Goal: Transaction & Acquisition: Purchase product/service

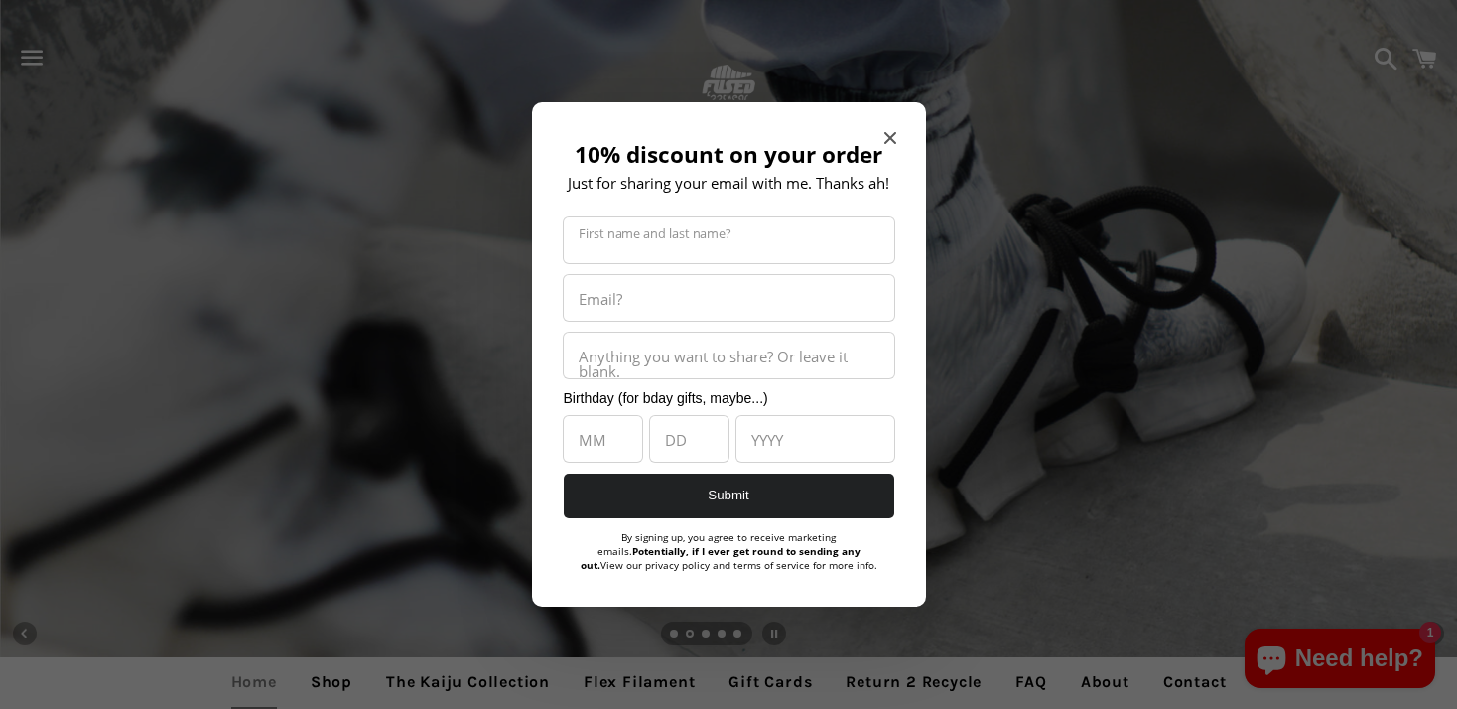
click at [887, 124] on div "10% discount on your order Just for sharing your email with me. Thanks ah! Firs…" at bounding box center [729, 354] width 394 height 504
click at [887, 137] on icon "Close modal" at bounding box center [889, 138] width 12 height 12
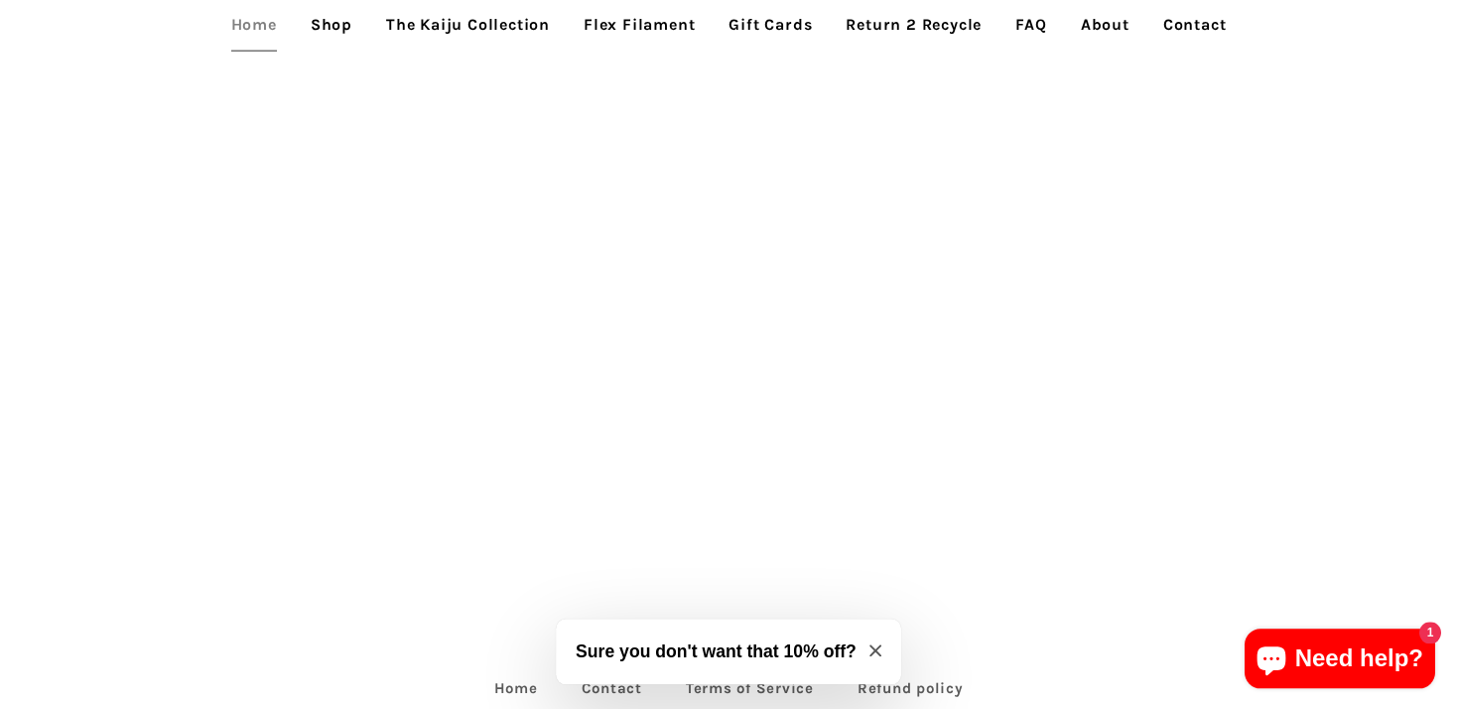
scroll to position [4295, 0]
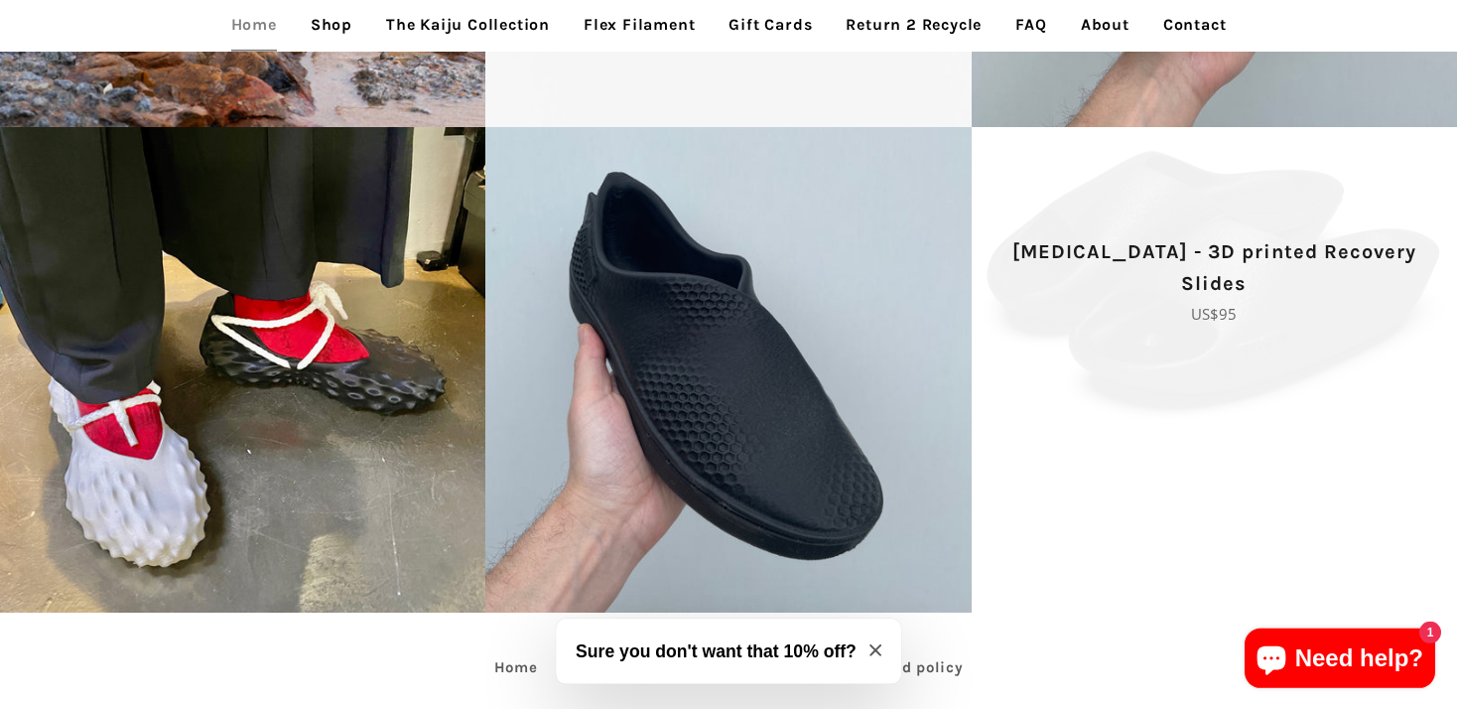
click at [1295, 416] on span "[MEDICAL_DATA] - 3D printed Recovery Slides Regular price US$95" at bounding box center [1214, 281] width 485 height 308
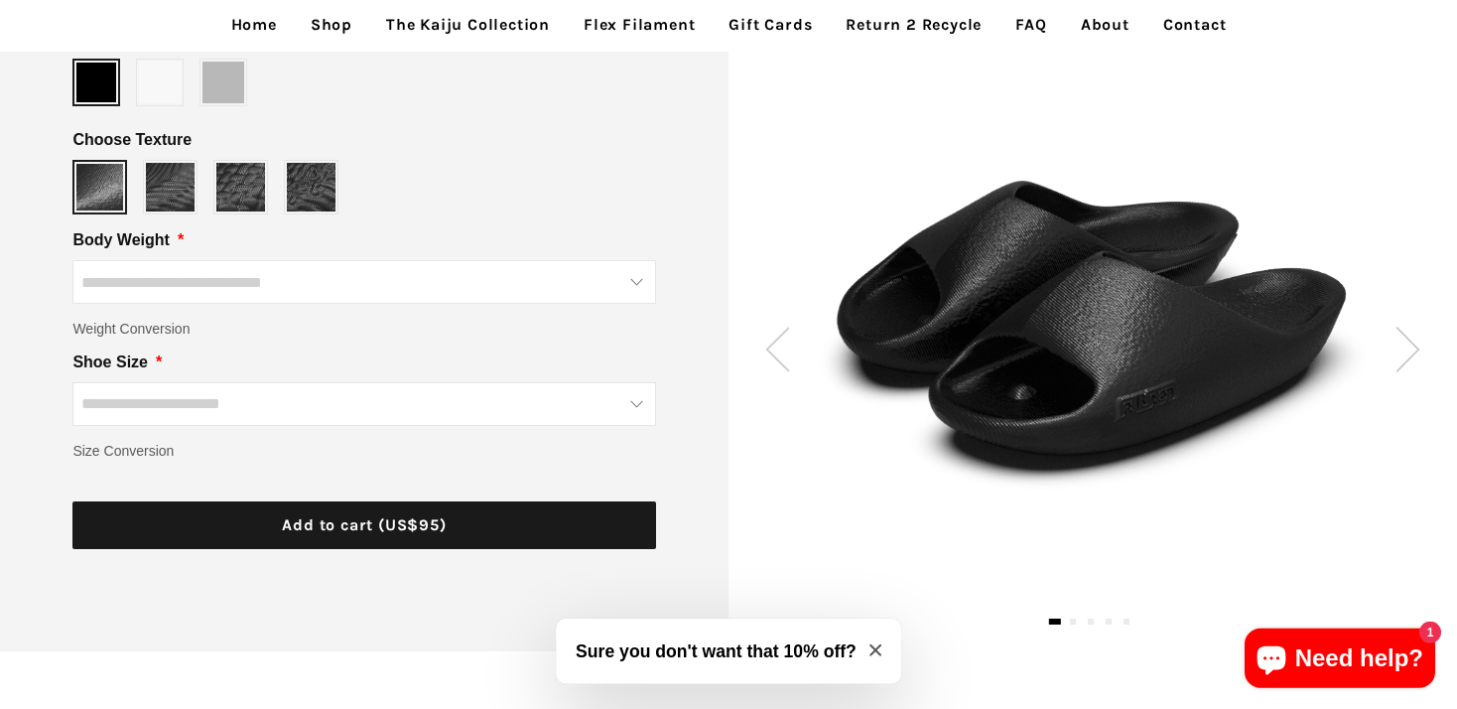
scroll to position [408, 0]
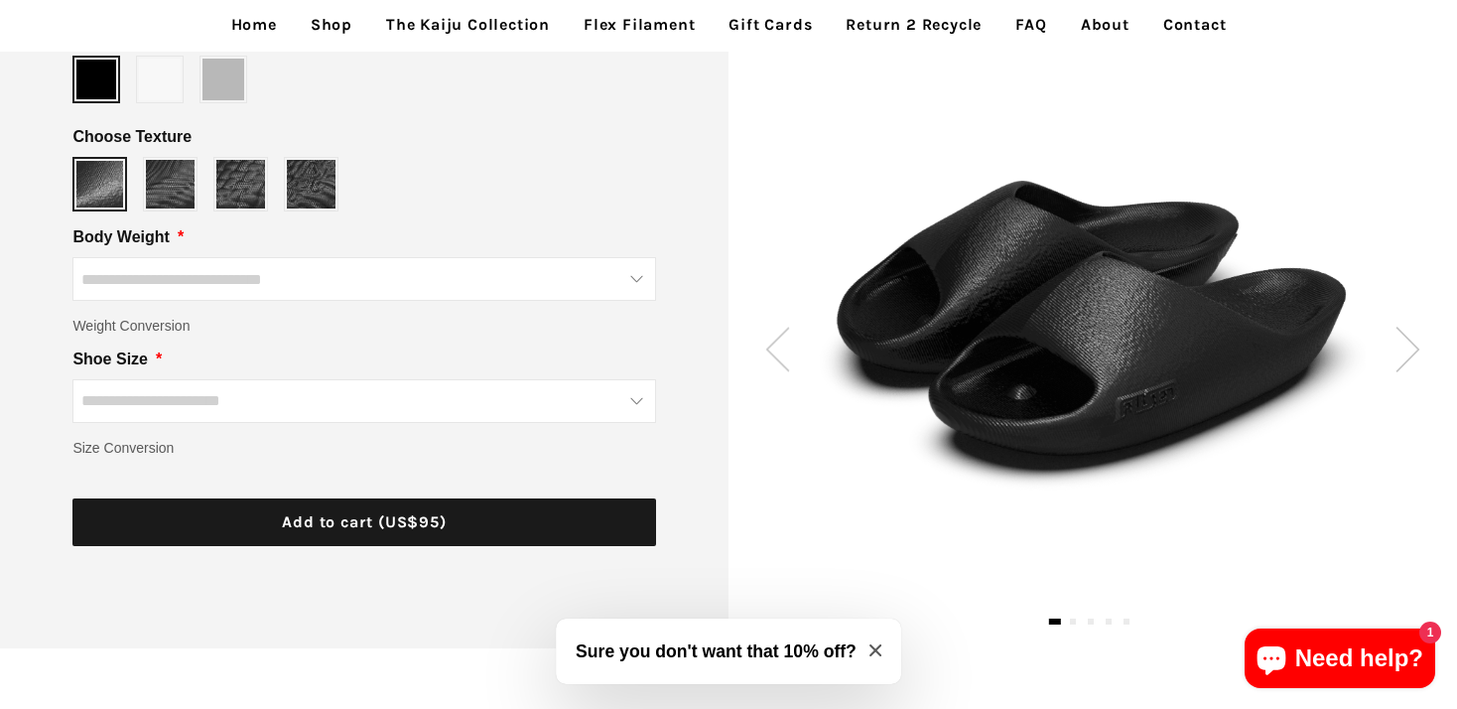
click at [1415, 341] on img at bounding box center [1408, 349] width 25 height 45
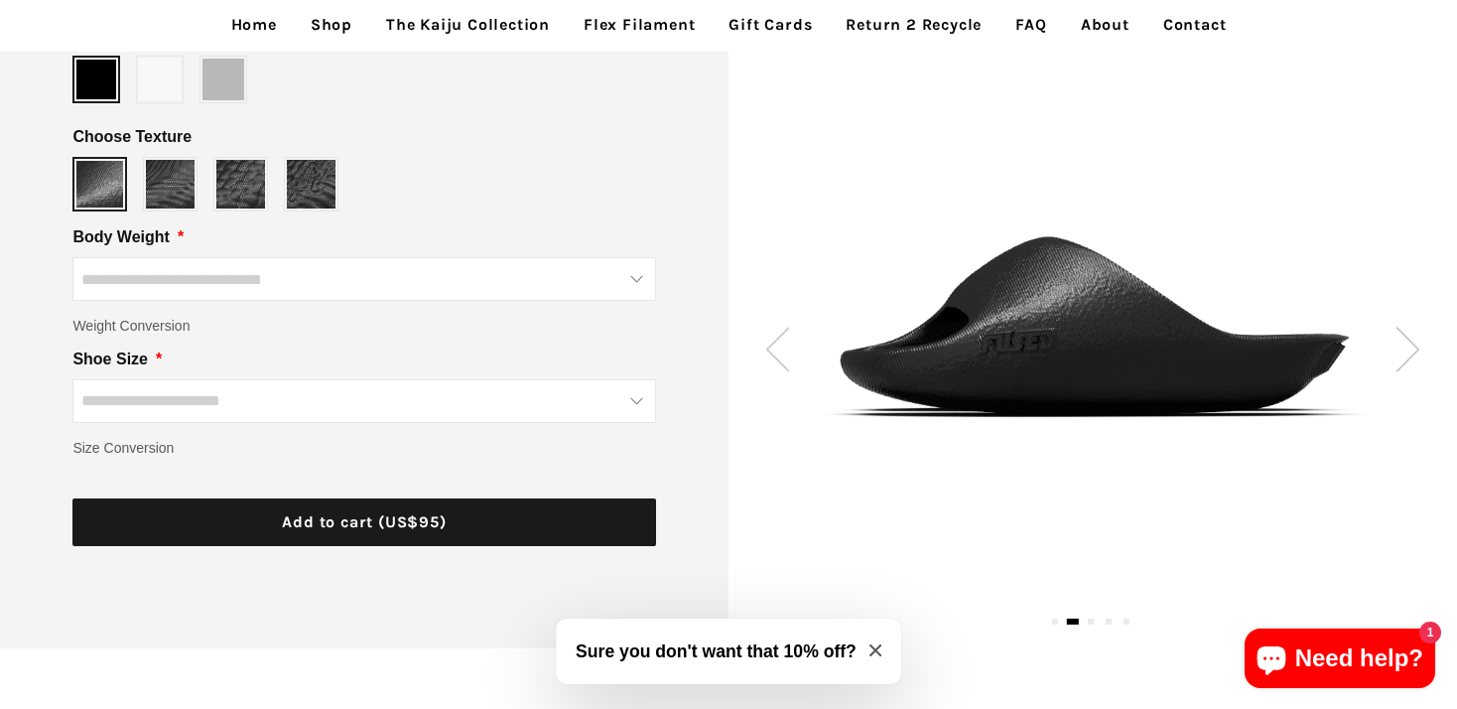
click at [1415, 341] on img at bounding box center [1408, 349] width 25 height 45
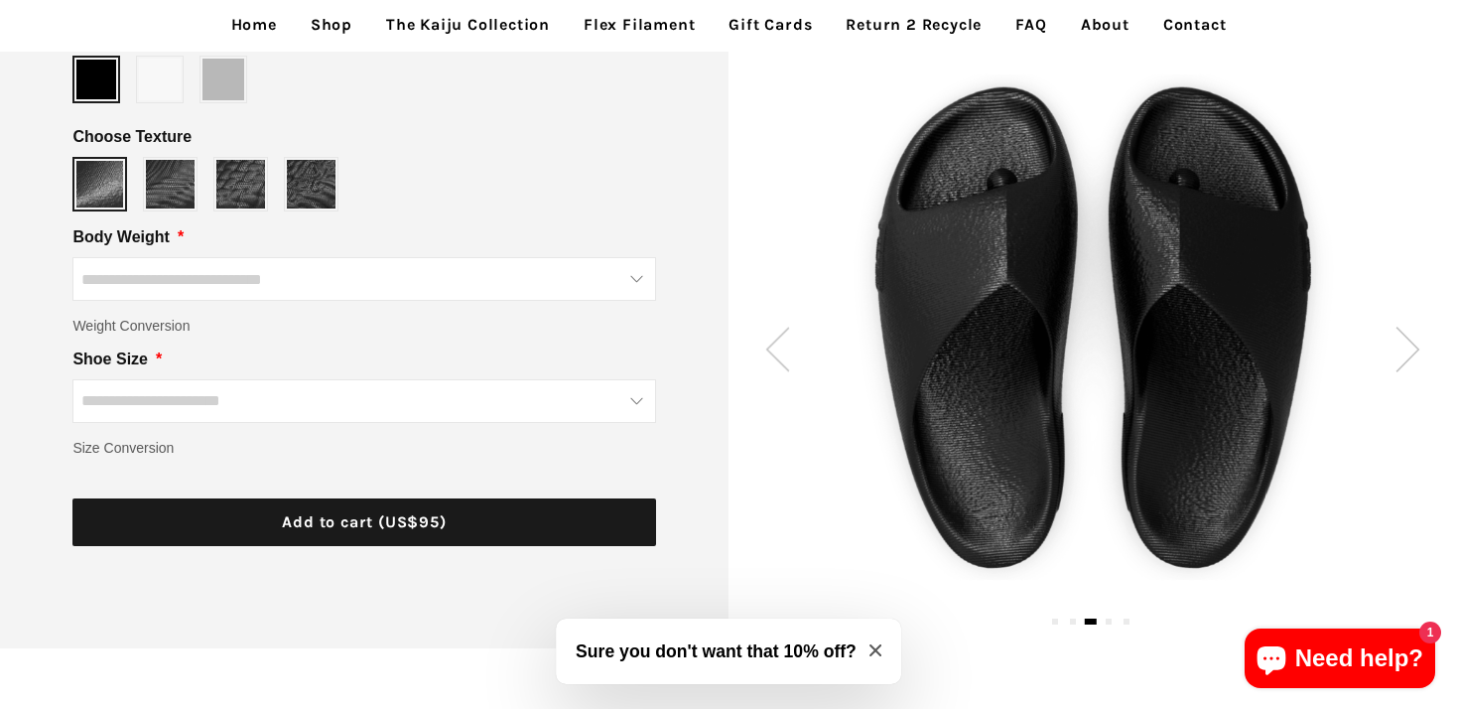
click at [1415, 341] on img at bounding box center [1408, 349] width 25 height 45
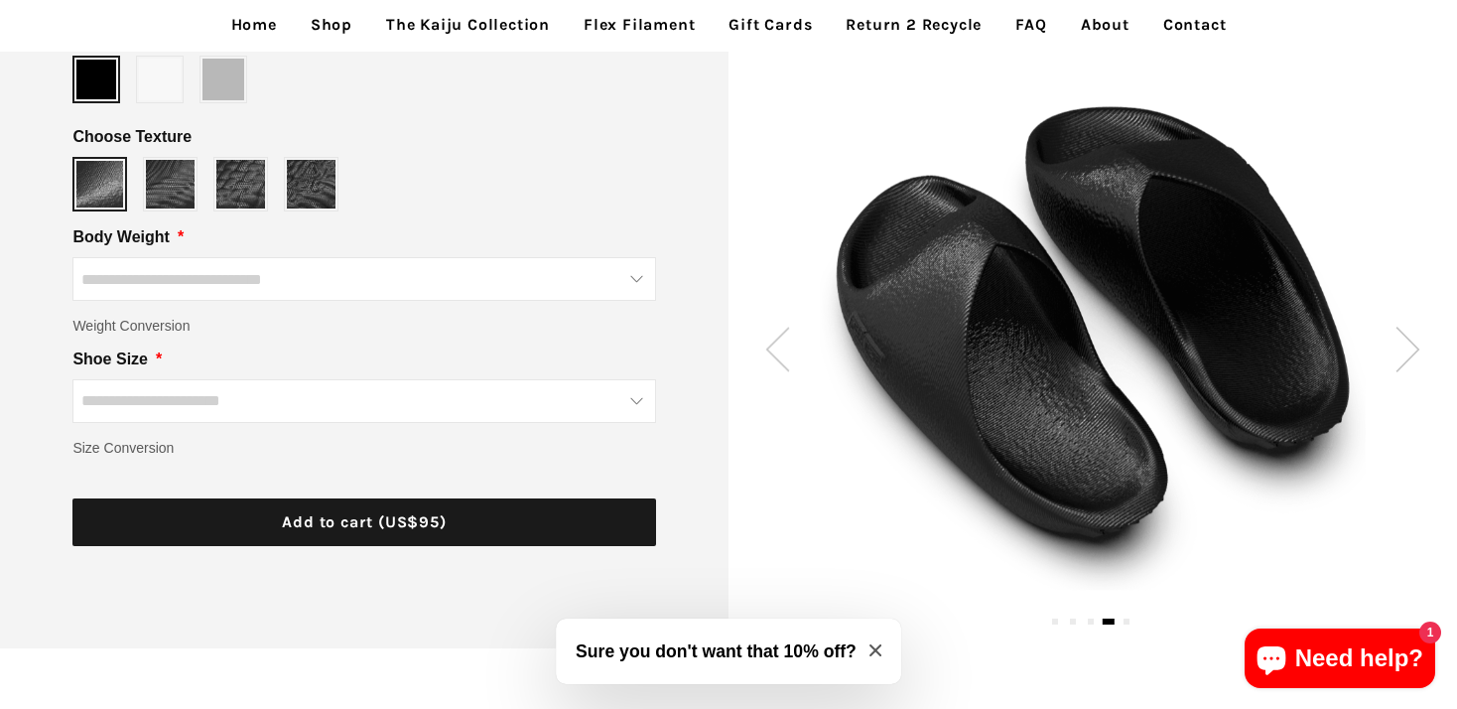
click at [1415, 341] on img at bounding box center [1408, 349] width 25 height 45
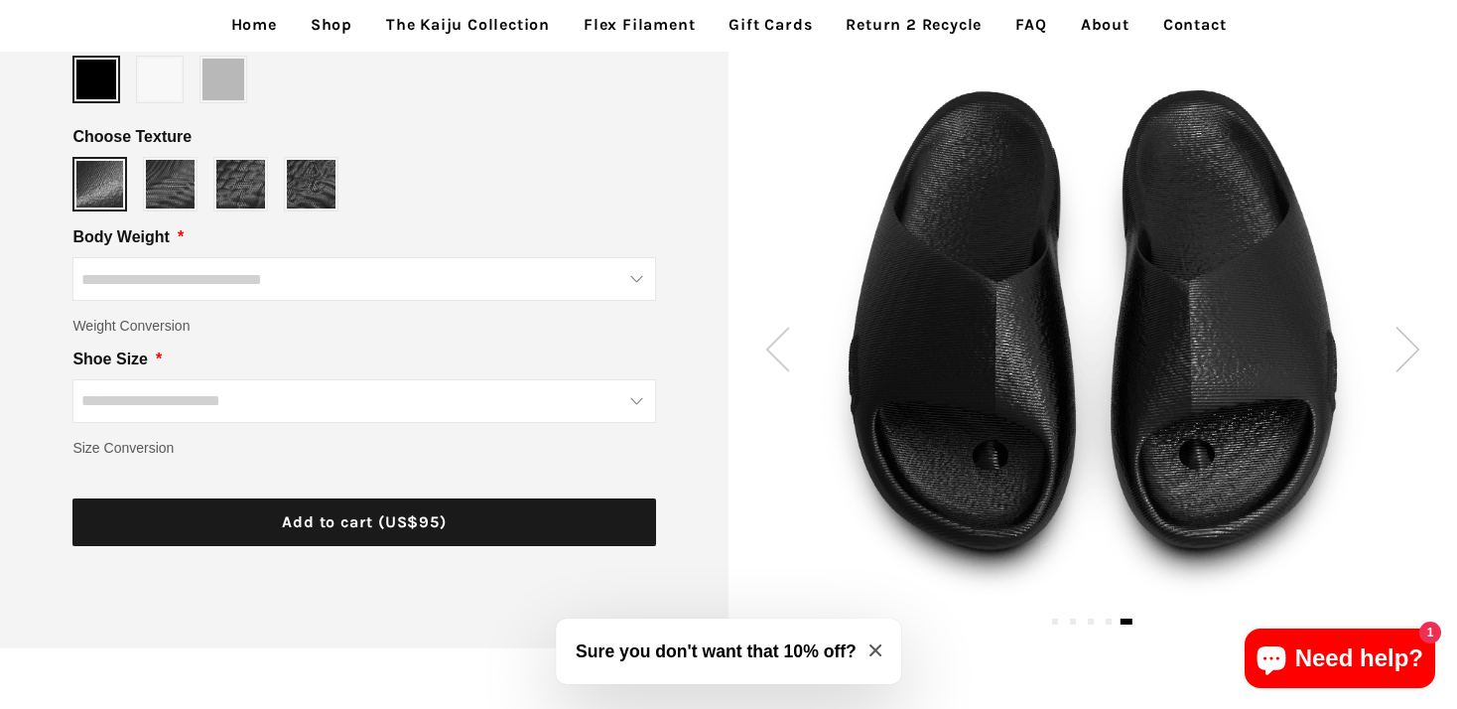
click at [1415, 341] on img at bounding box center [1408, 349] width 25 height 45
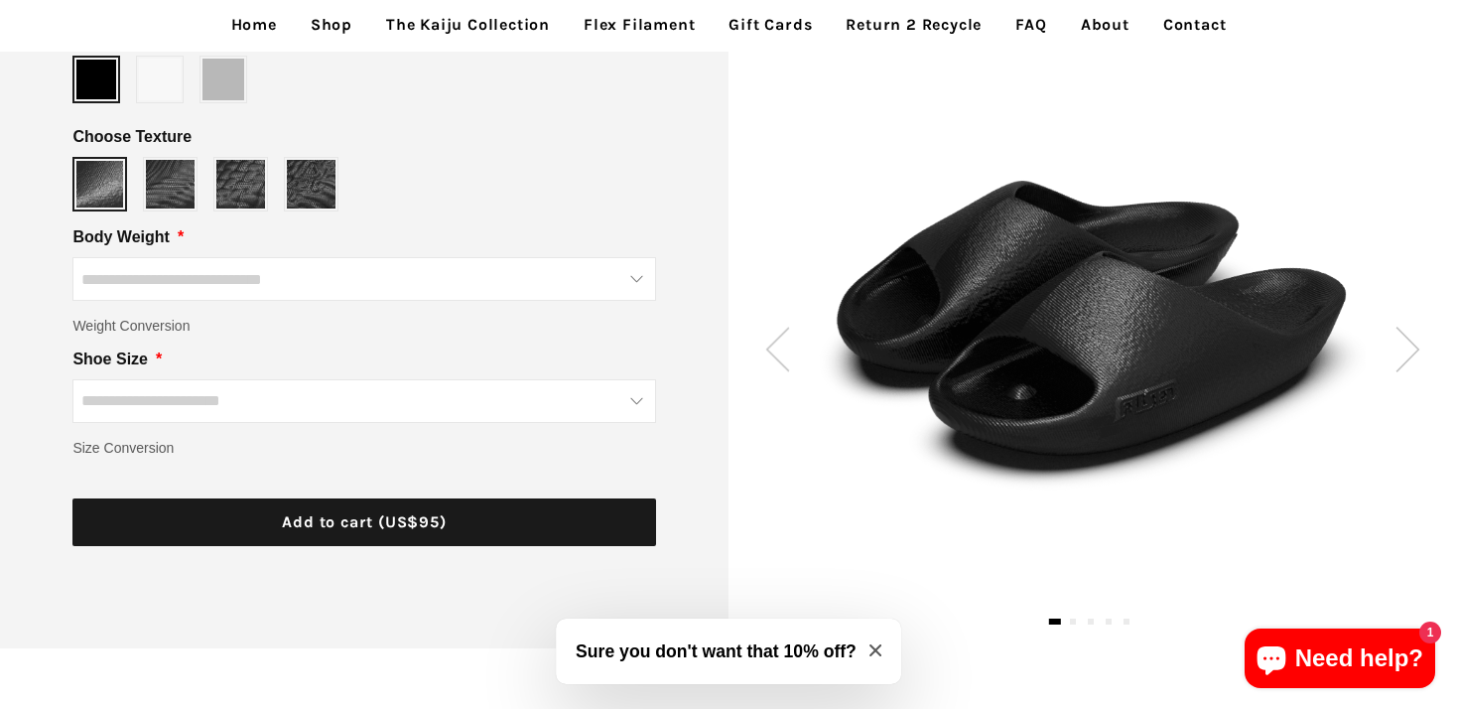
click at [1415, 341] on img at bounding box center [1408, 349] width 25 height 45
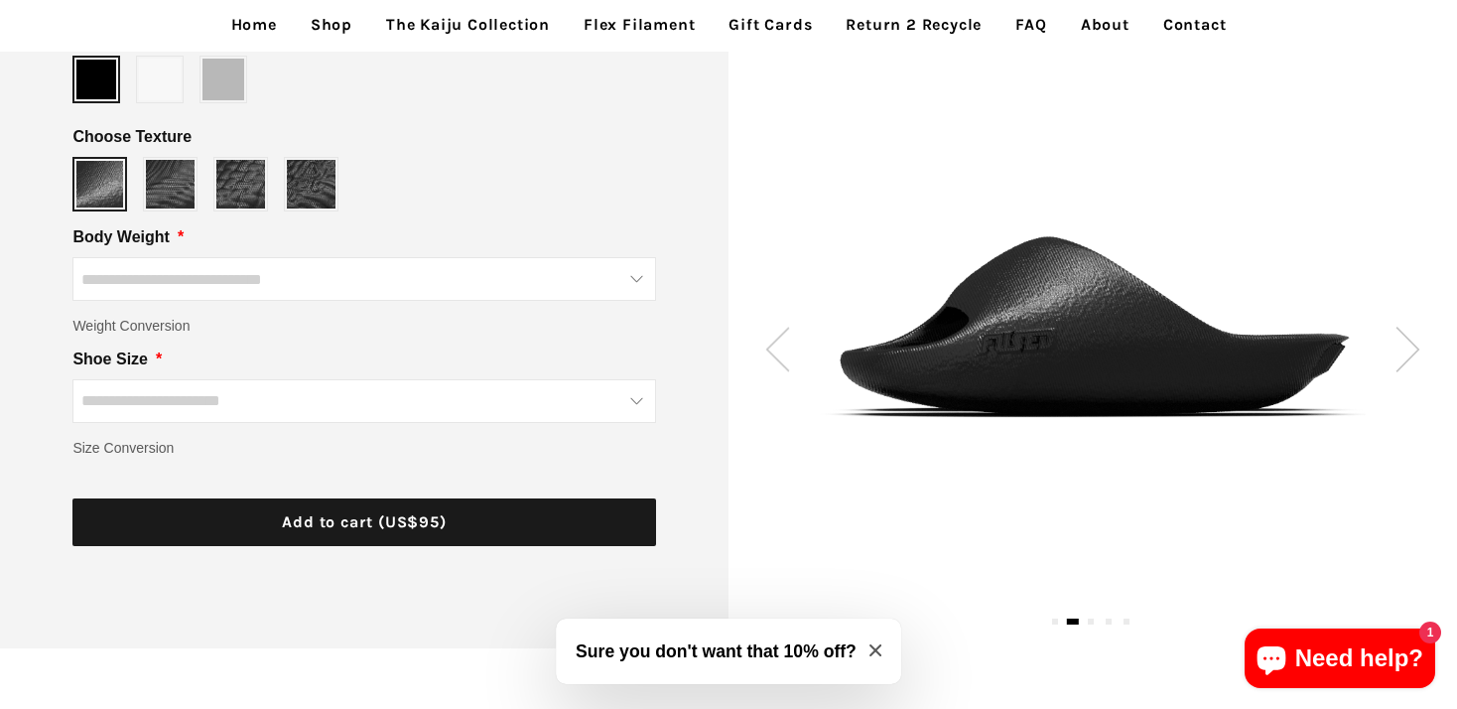
click at [1415, 341] on img at bounding box center [1408, 349] width 25 height 45
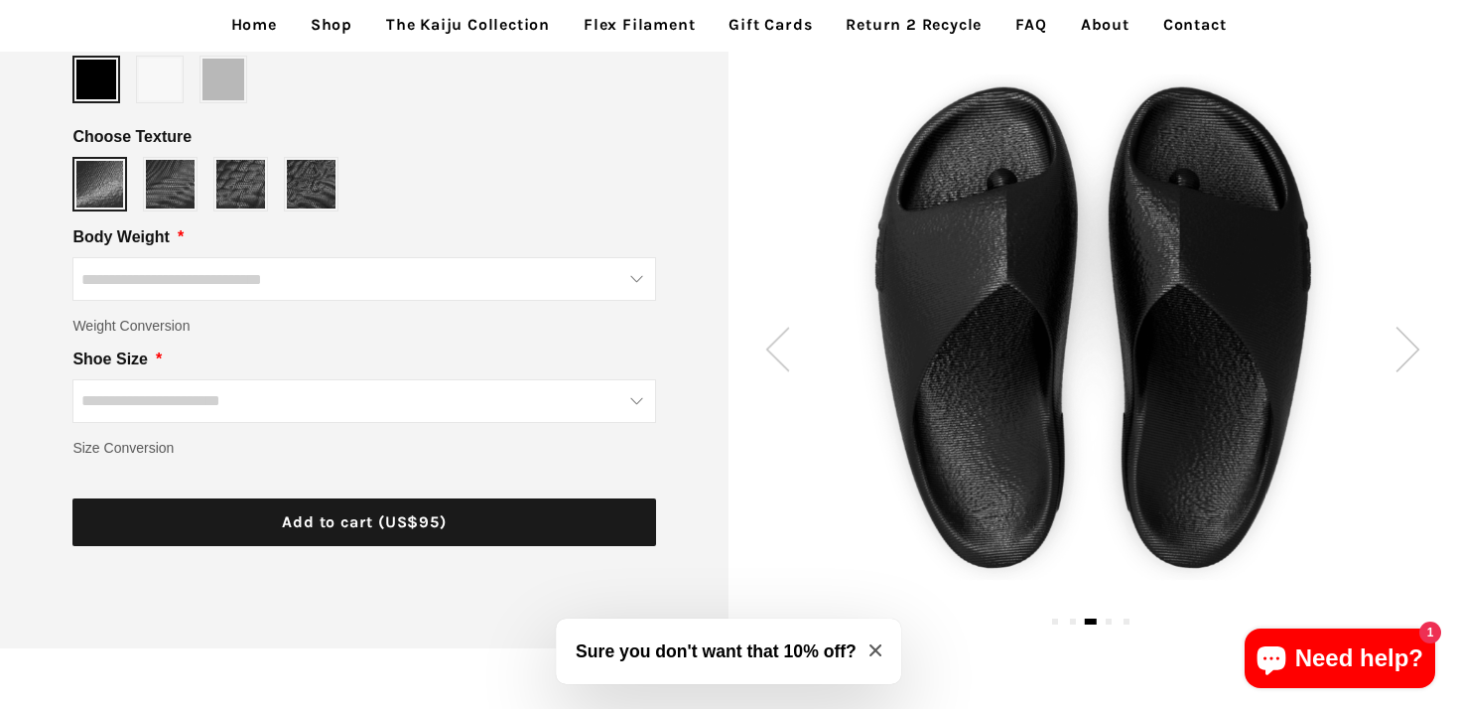
click at [1415, 341] on img at bounding box center [1408, 349] width 25 height 45
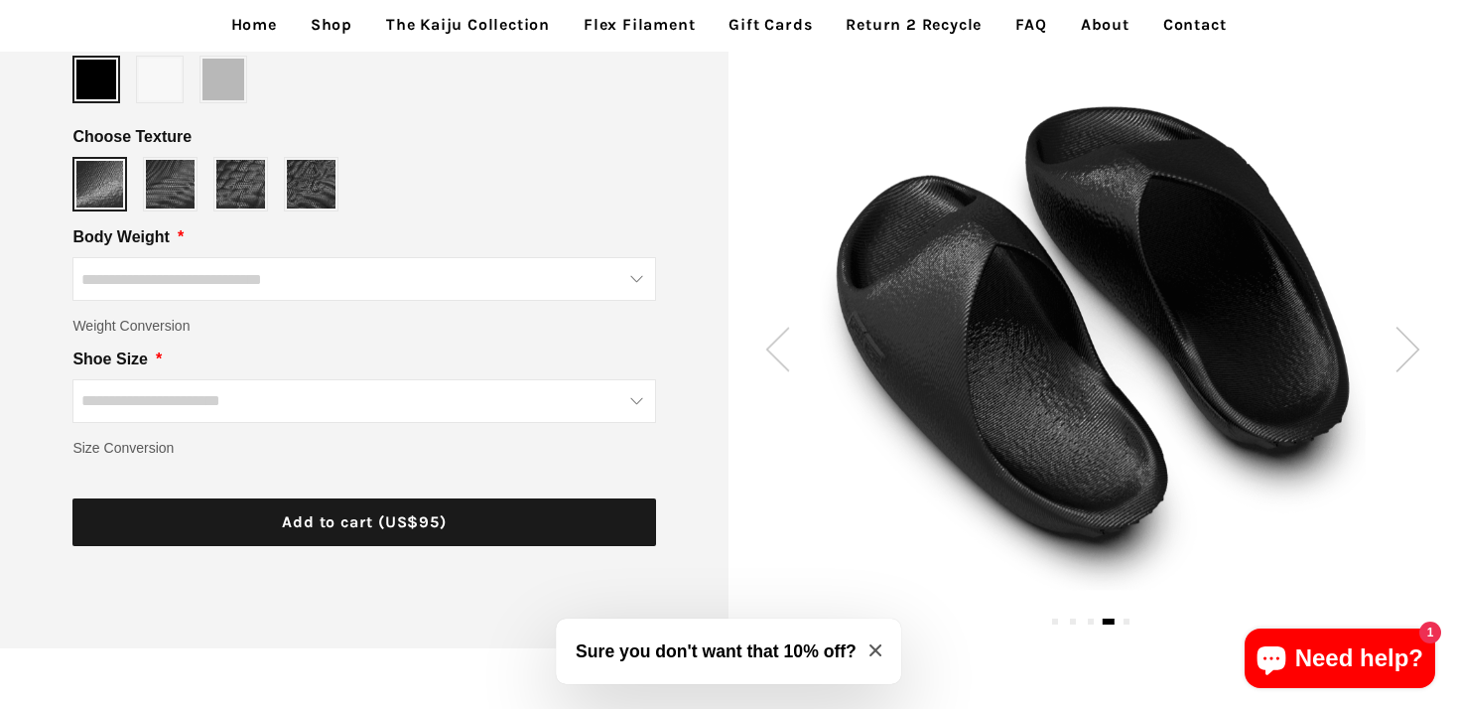
click at [1415, 341] on img at bounding box center [1408, 349] width 25 height 45
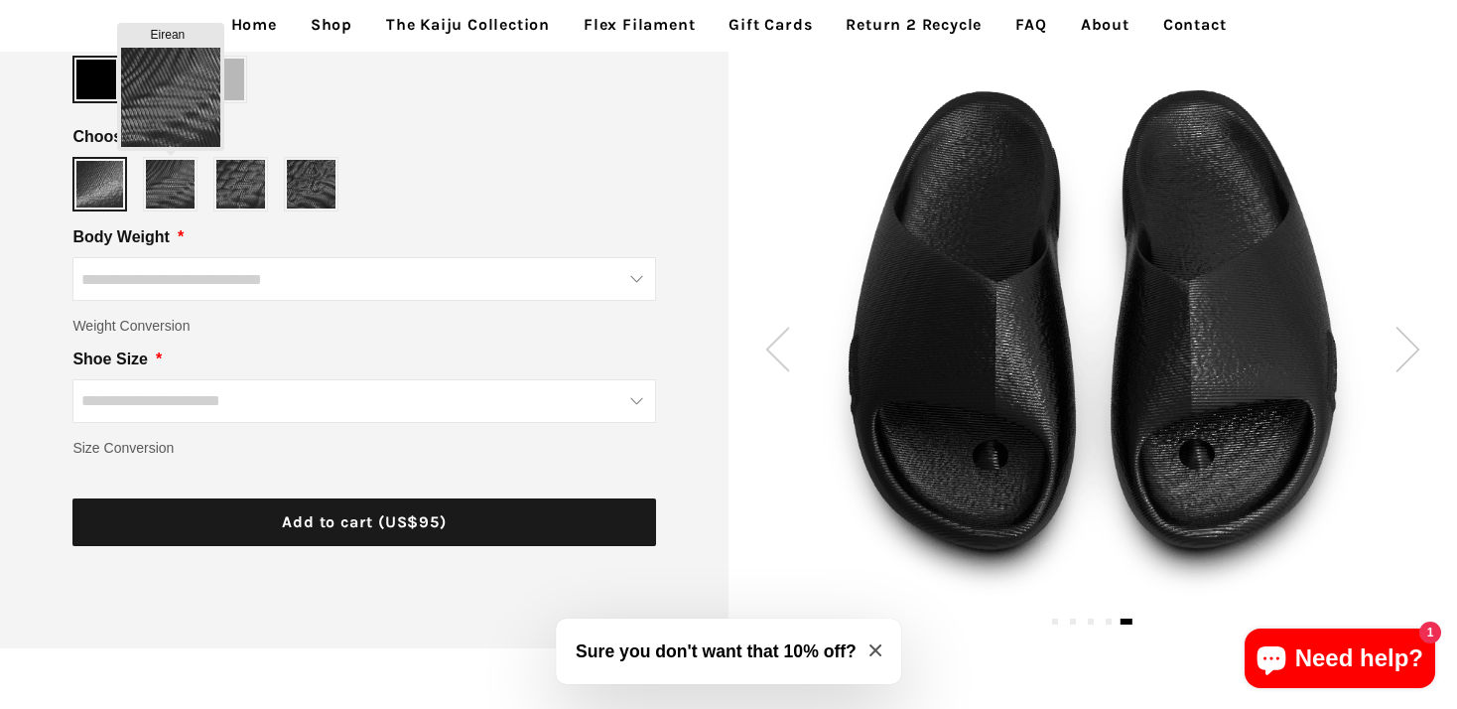
click at [163, 193] on img at bounding box center [170, 184] width 49 height 49
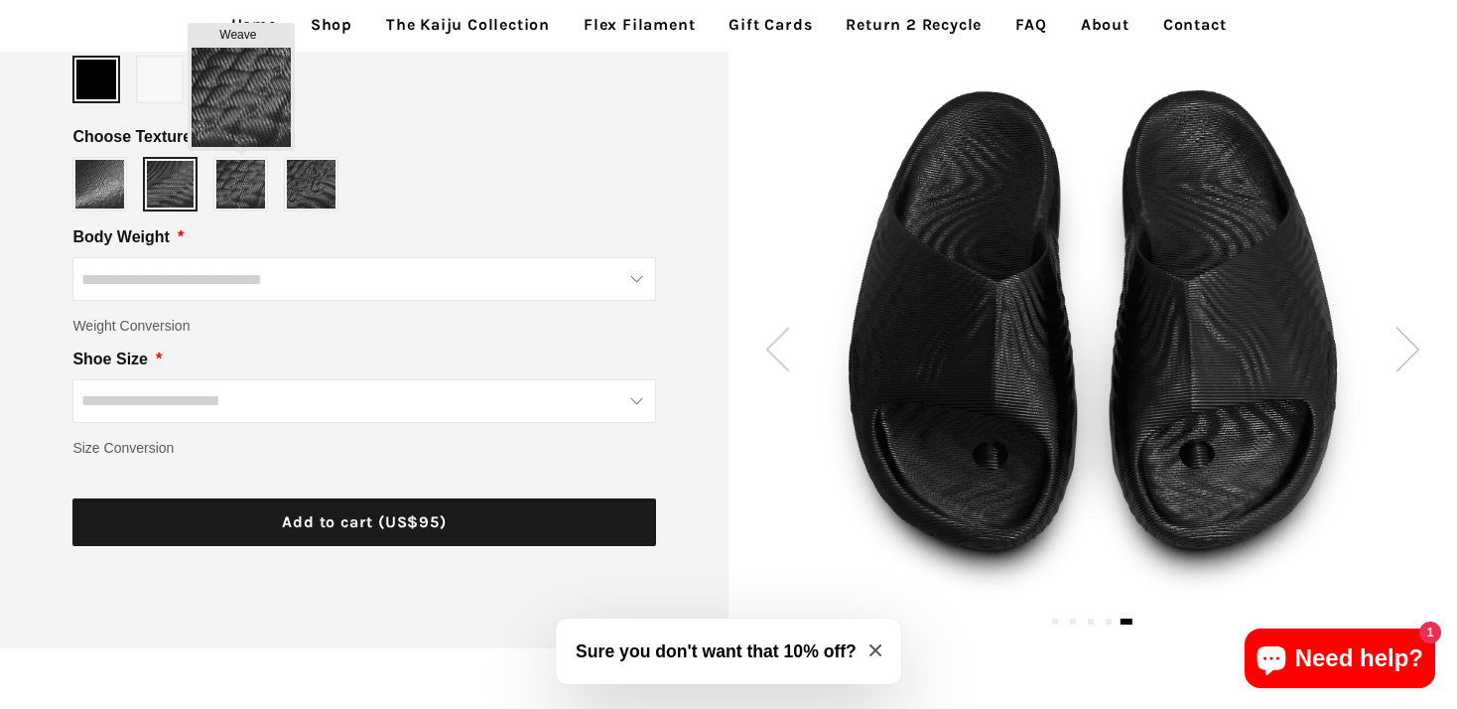
click at [236, 177] on img at bounding box center [240, 184] width 49 height 49
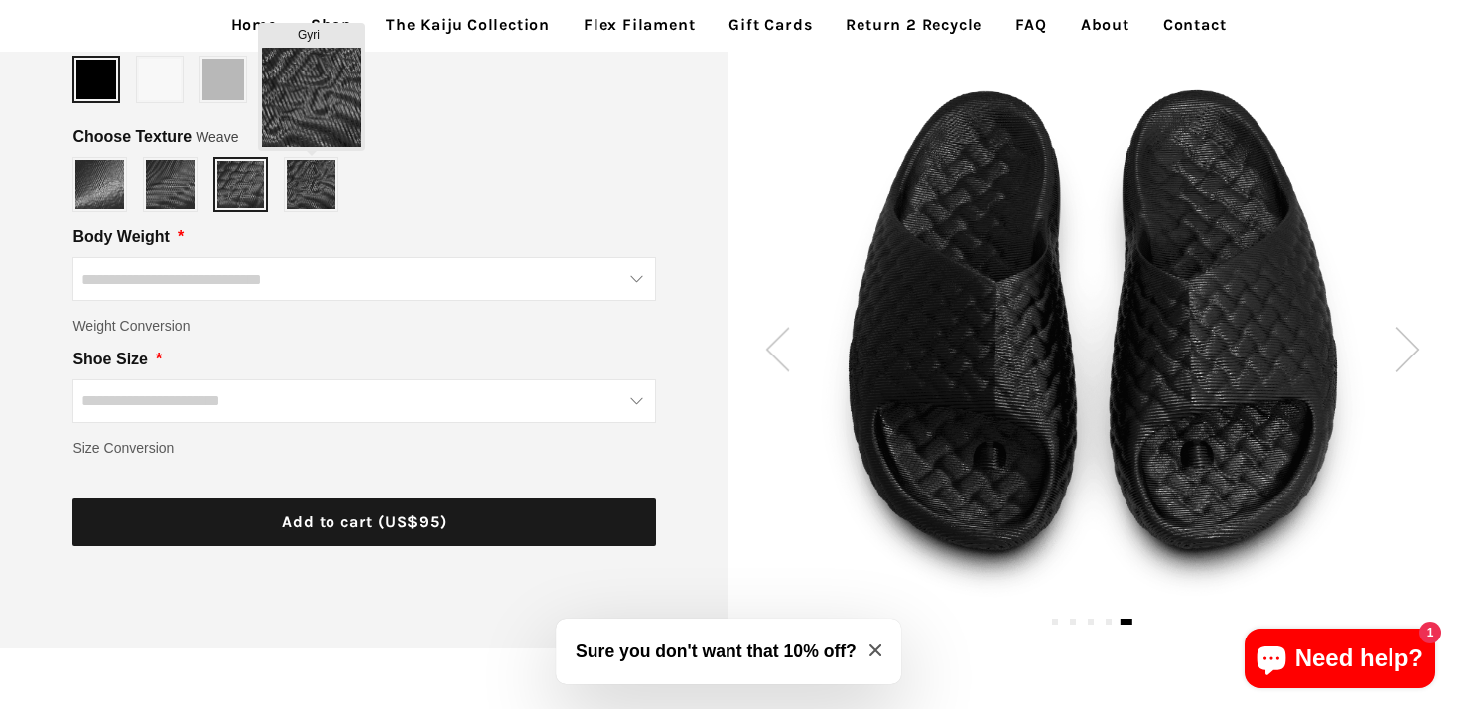
type input "****"
click at [290, 172] on img at bounding box center [311, 184] width 49 height 49
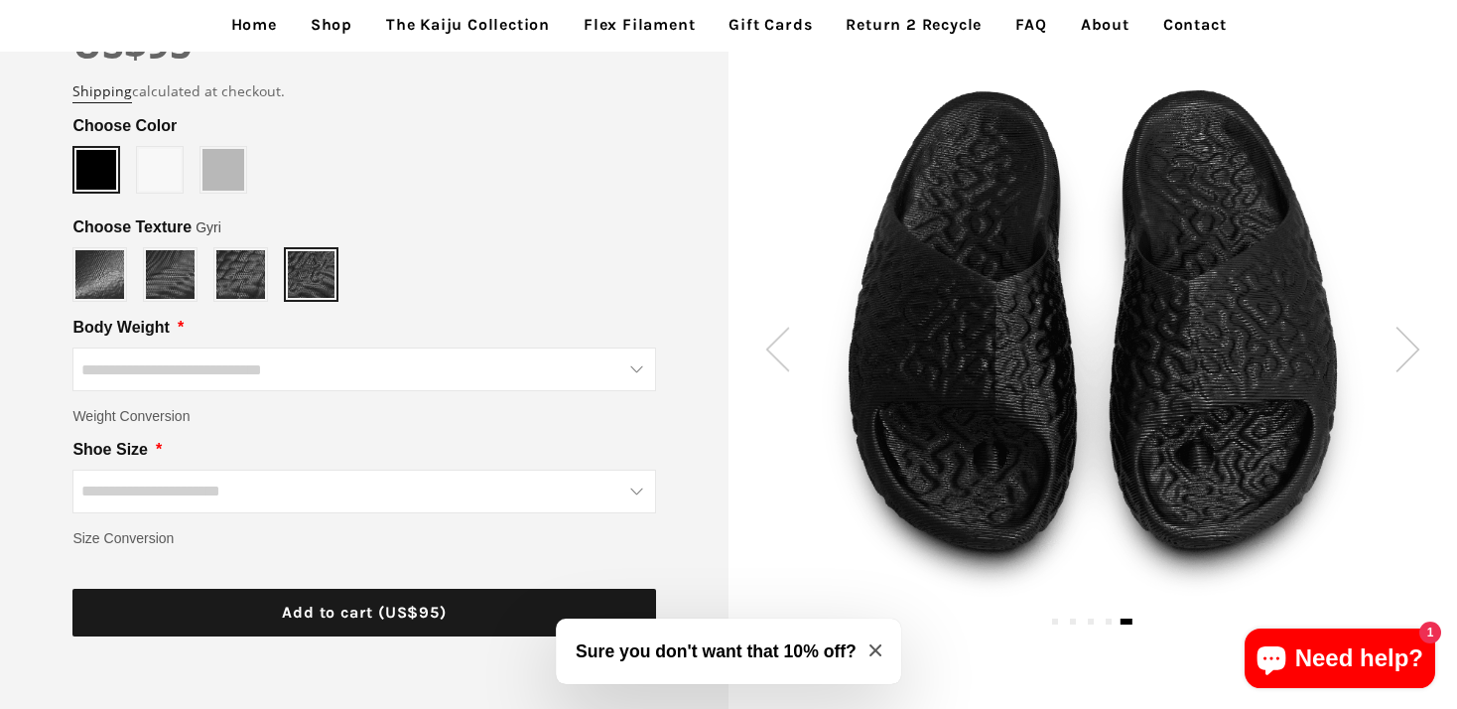
scroll to position [242, 0]
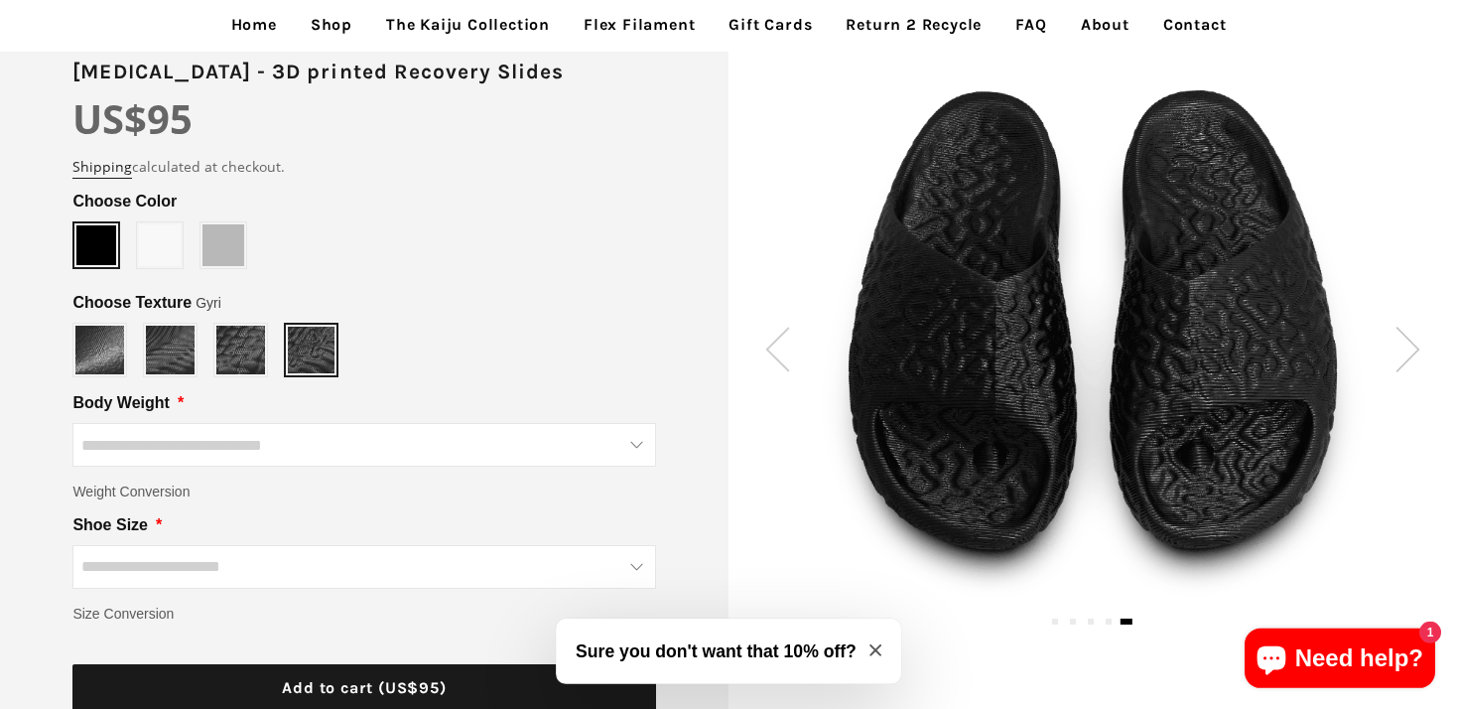
click at [160, 252] on span at bounding box center [160, 245] width 42 height 42
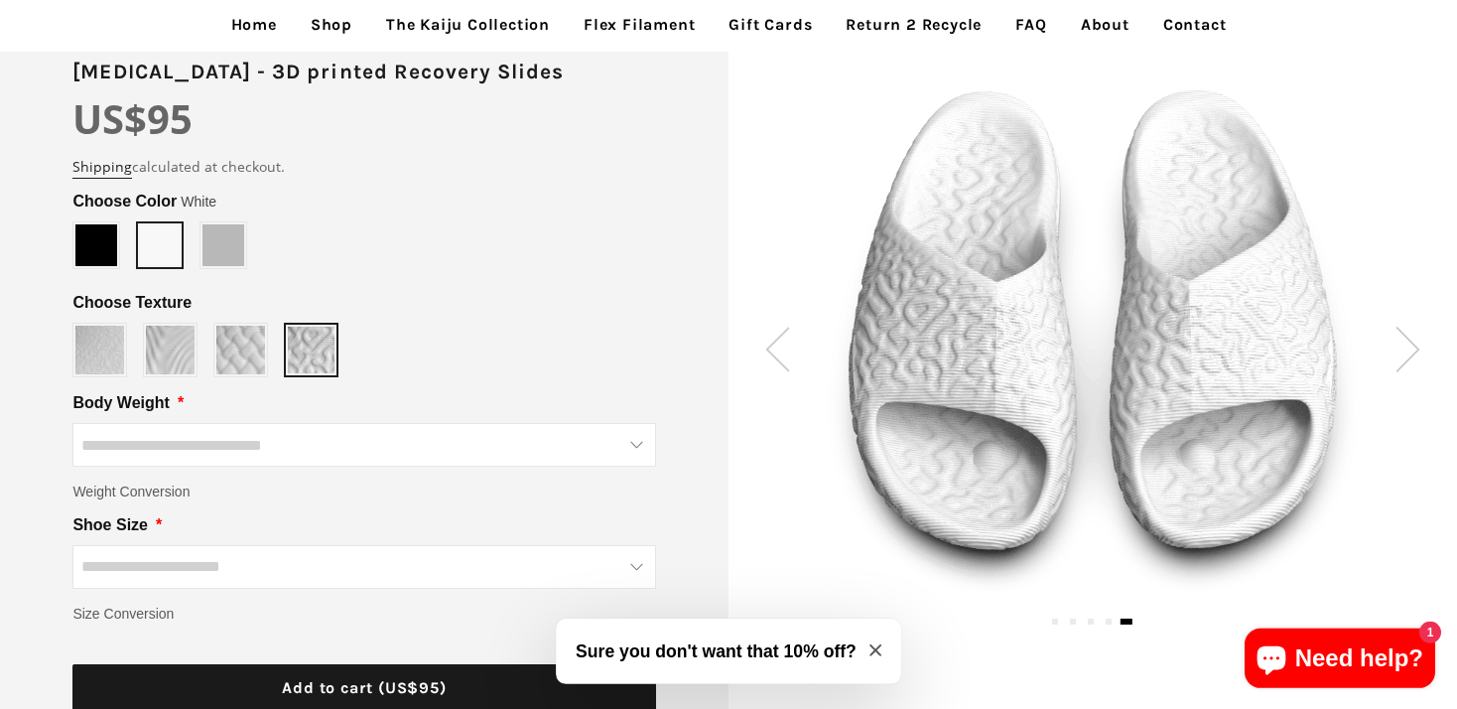
click at [208, 247] on span at bounding box center [223, 245] width 42 height 42
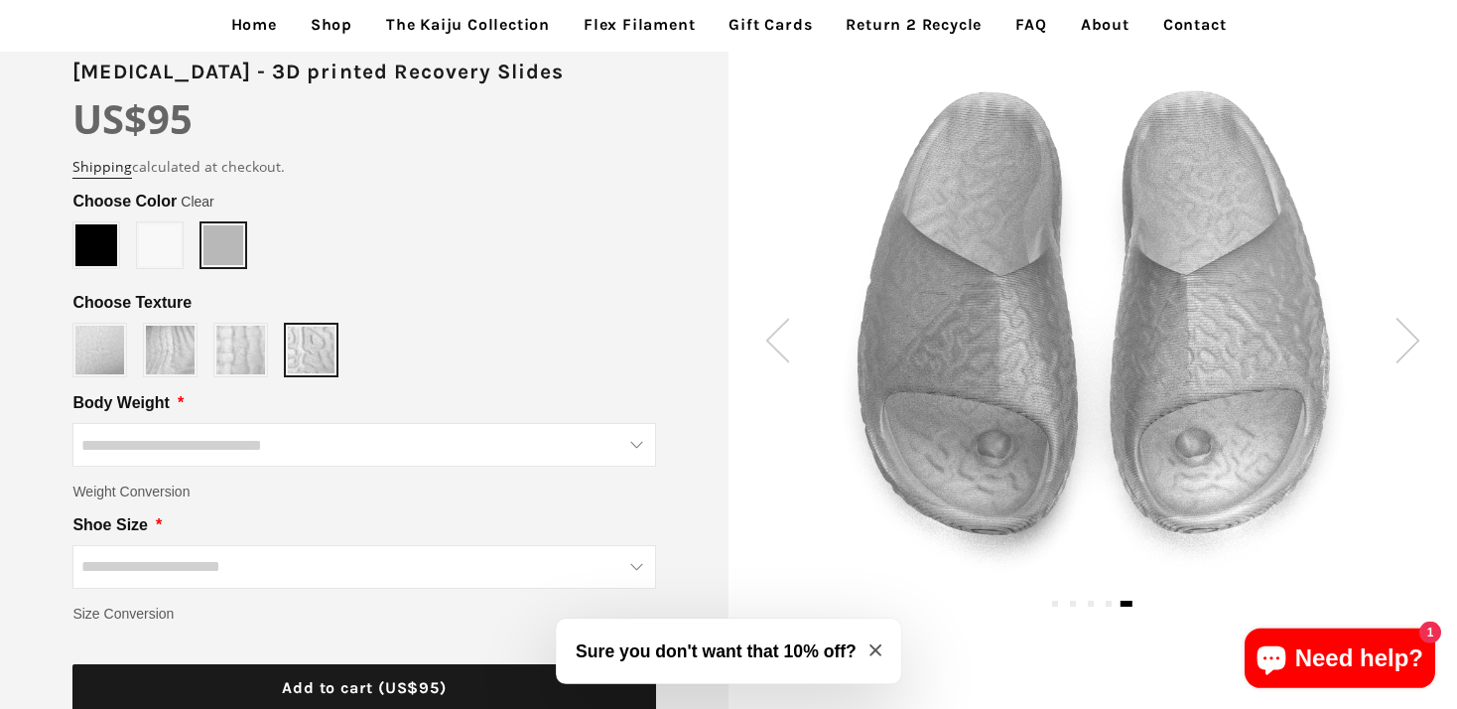
click at [168, 244] on span at bounding box center [160, 245] width 42 height 42
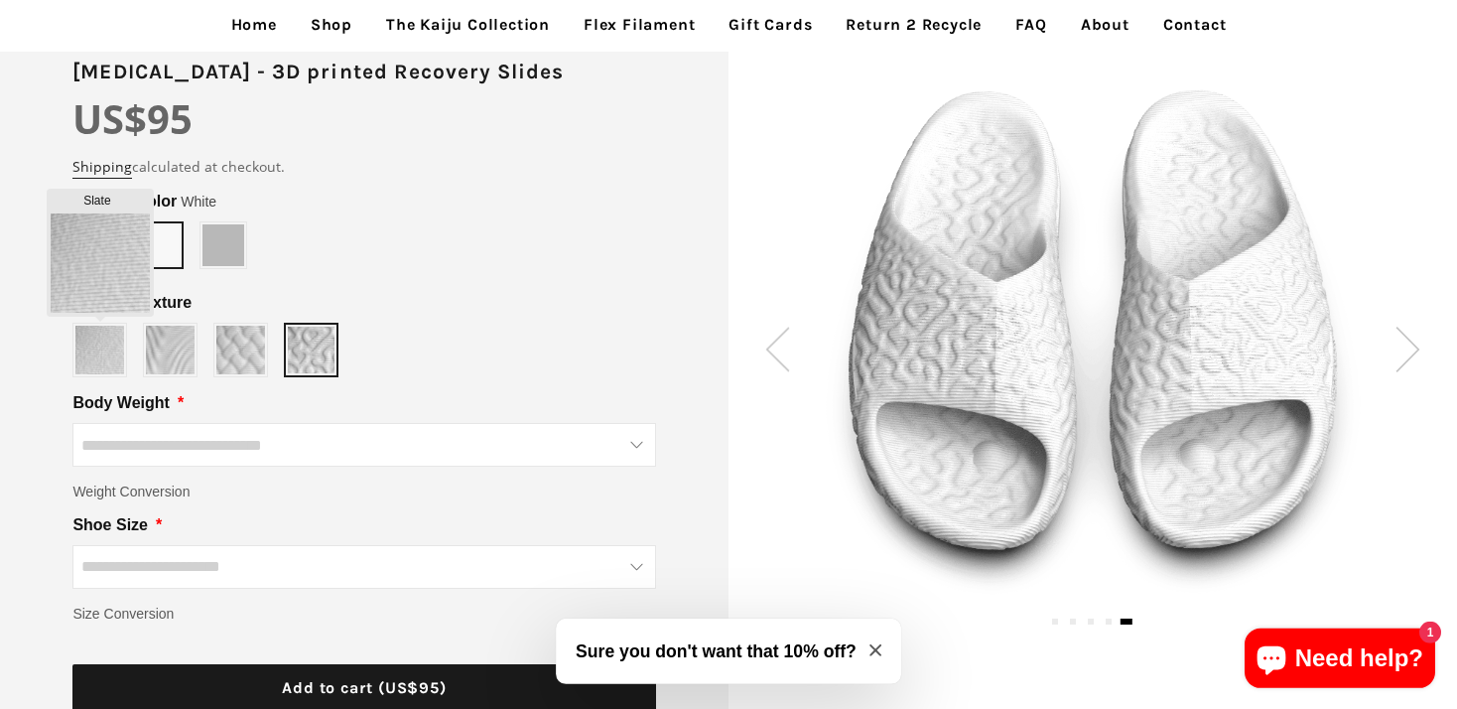
click at [92, 355] on img at bounding box center [99, 350] width 49 height 49
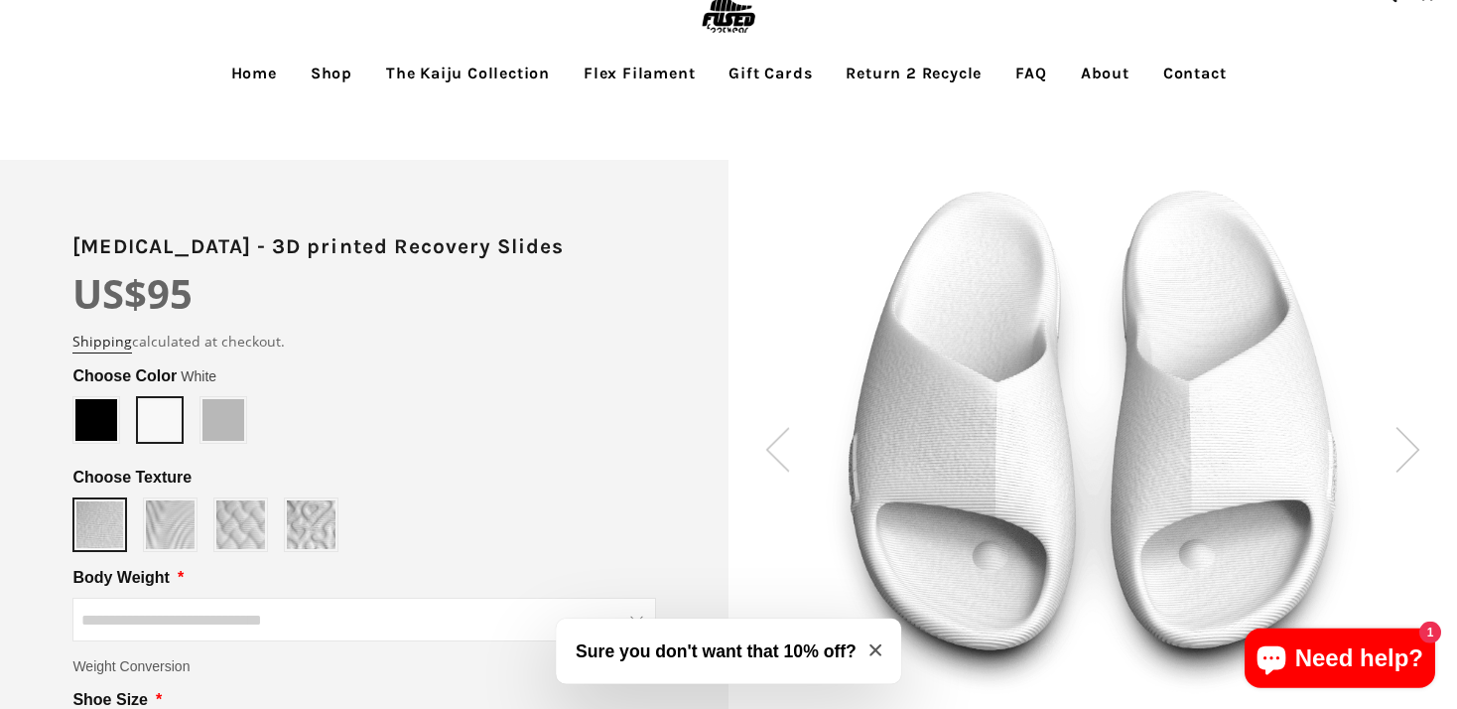
scroll to position [40, 0]
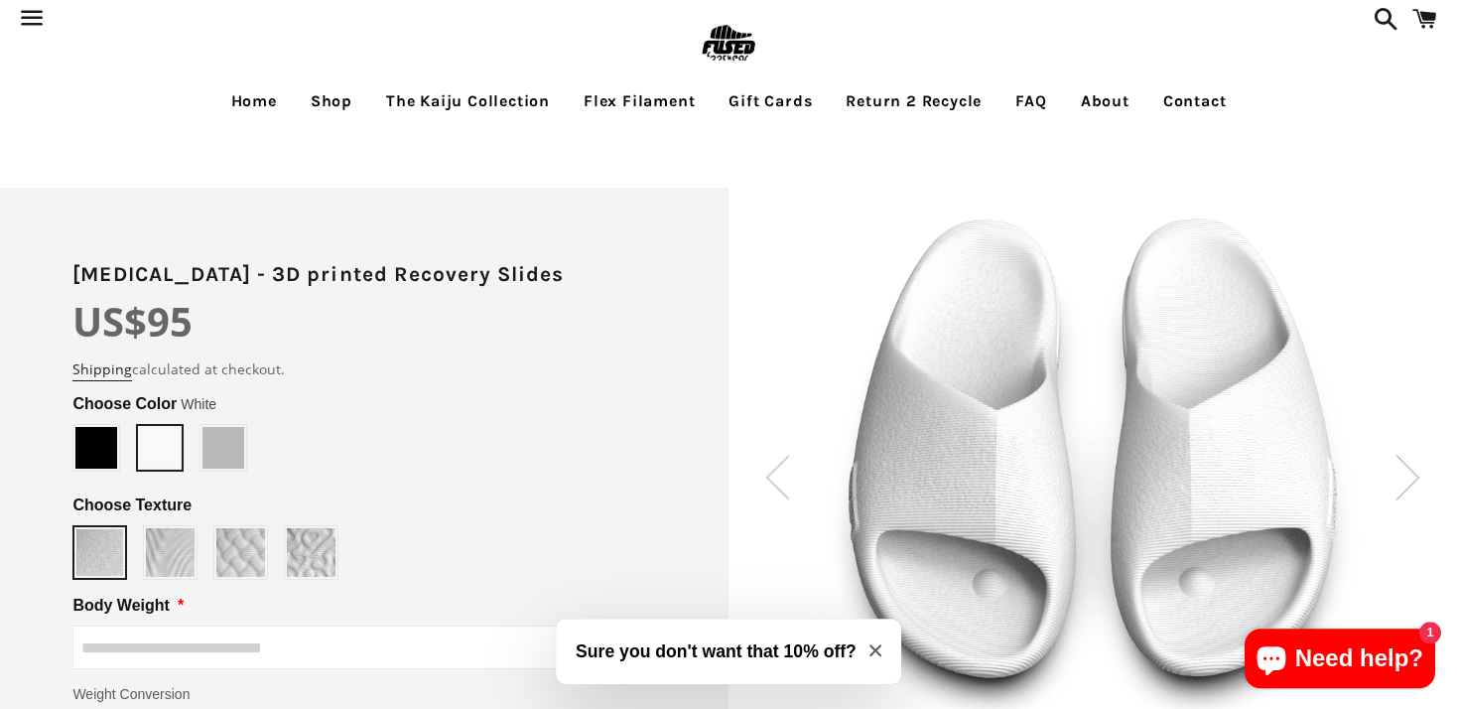
type input "*****"
click at [207, 442] on span at bounding box center [223, 448] width 42 height 42
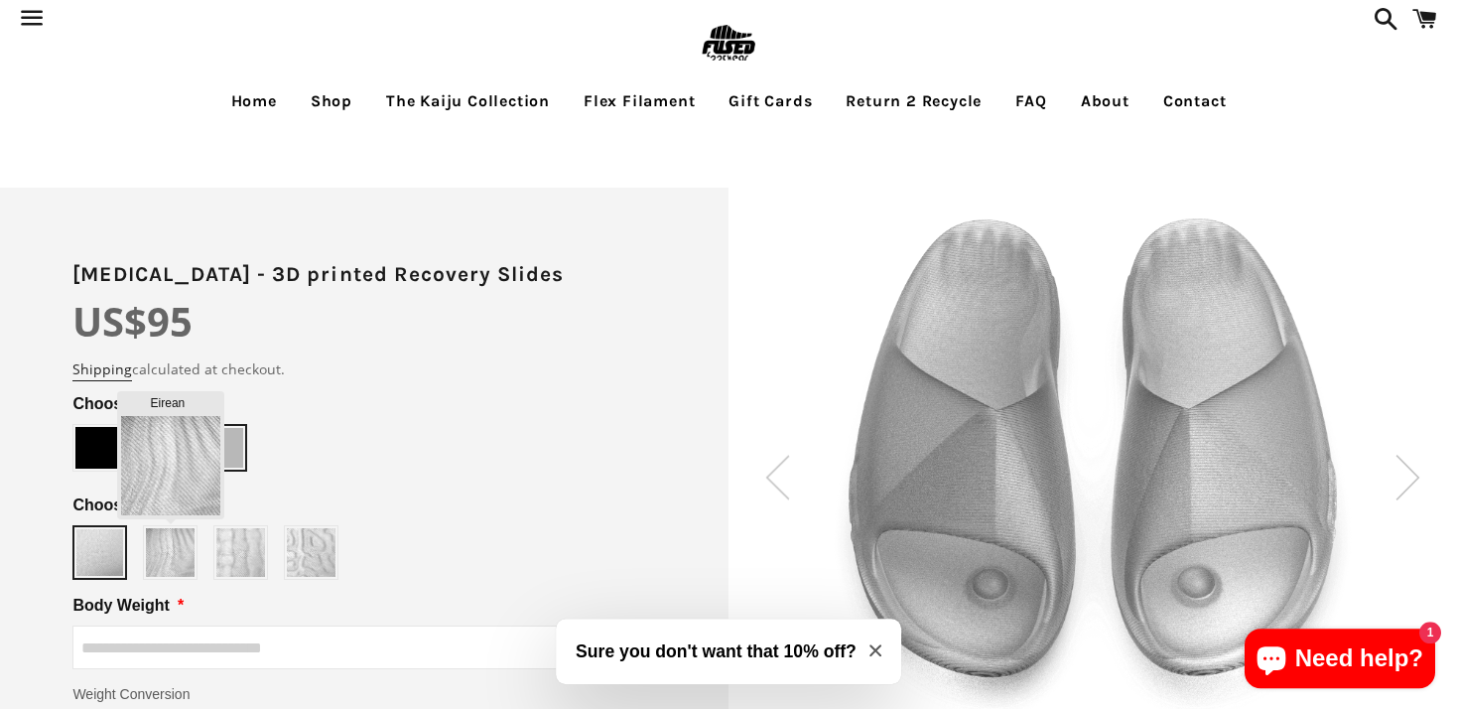
click at [169, 549] on img at bounding box center [170, 552] width 49 height 49
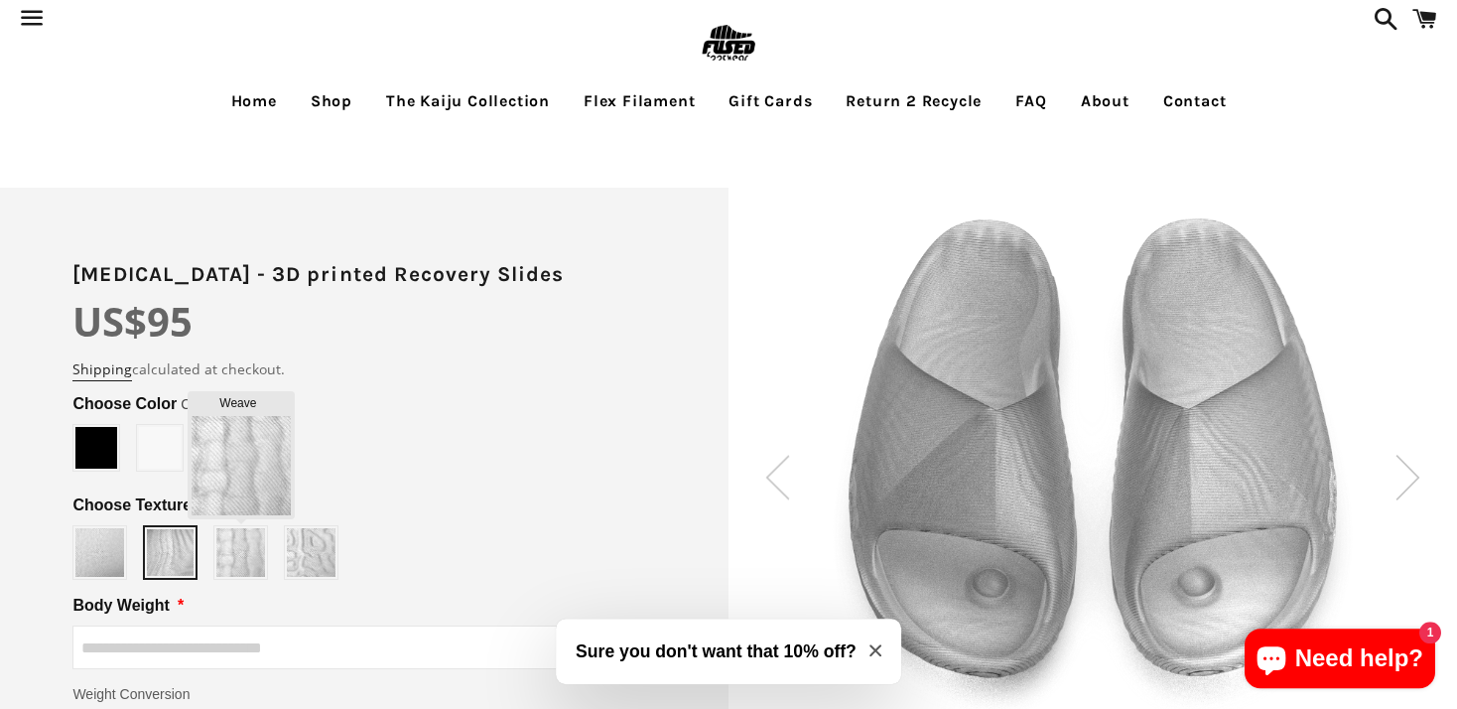
click at [251, 539] on img at bounding box center [240, 552] width 49 height 49
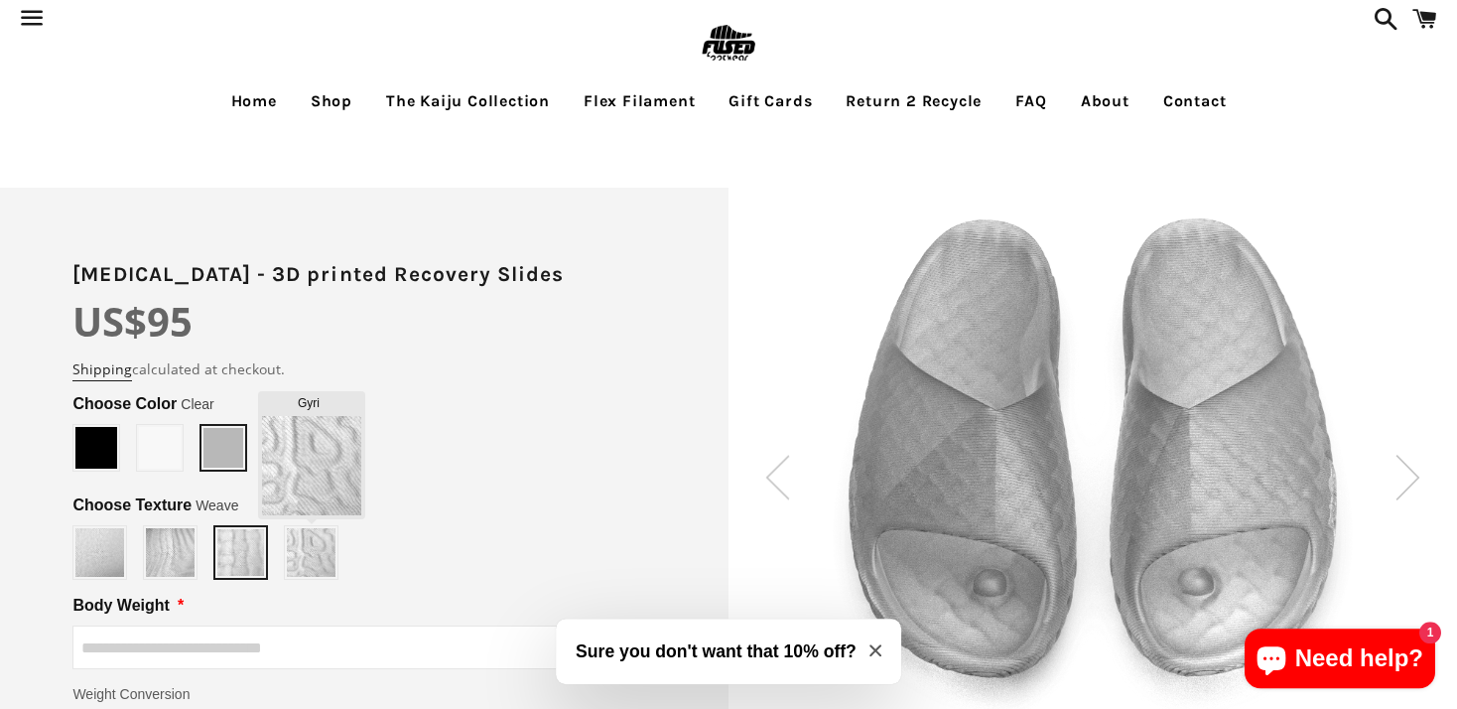
type input "****"
click at [296, 545] on img at bounding box center [311, 552] width 49 height 49
